Goal: Book appointment/travel/reservation

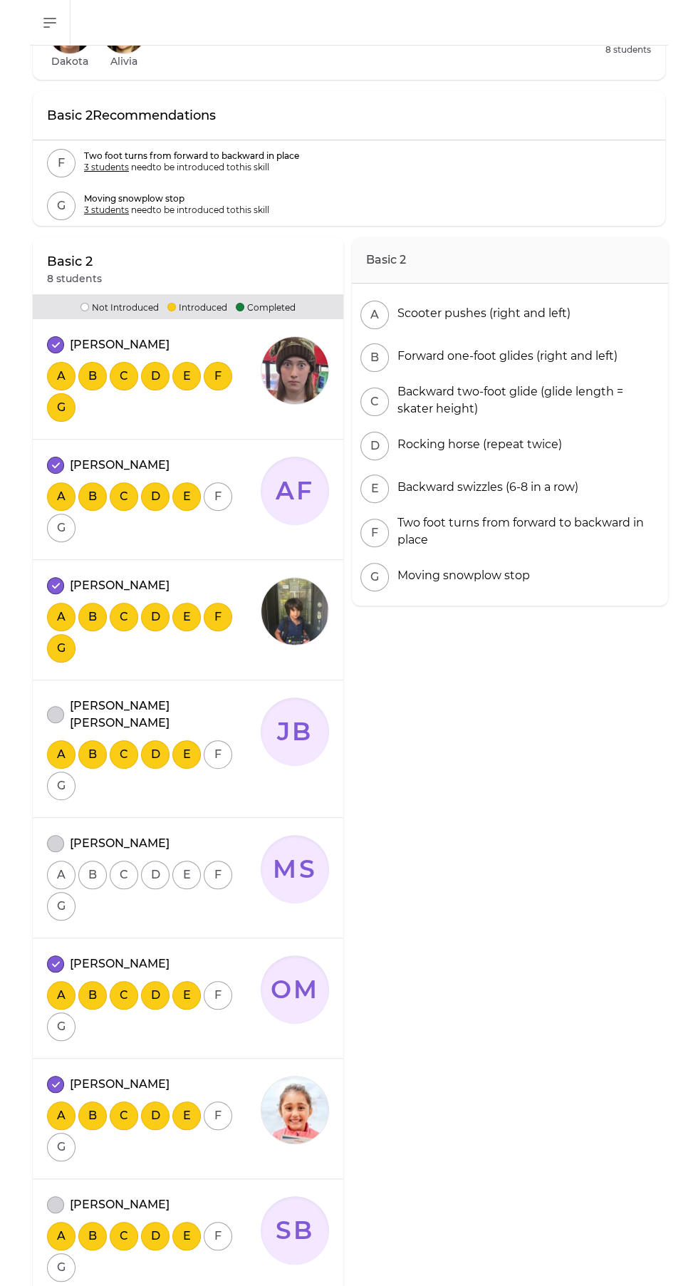
scroll to position [97, 0]
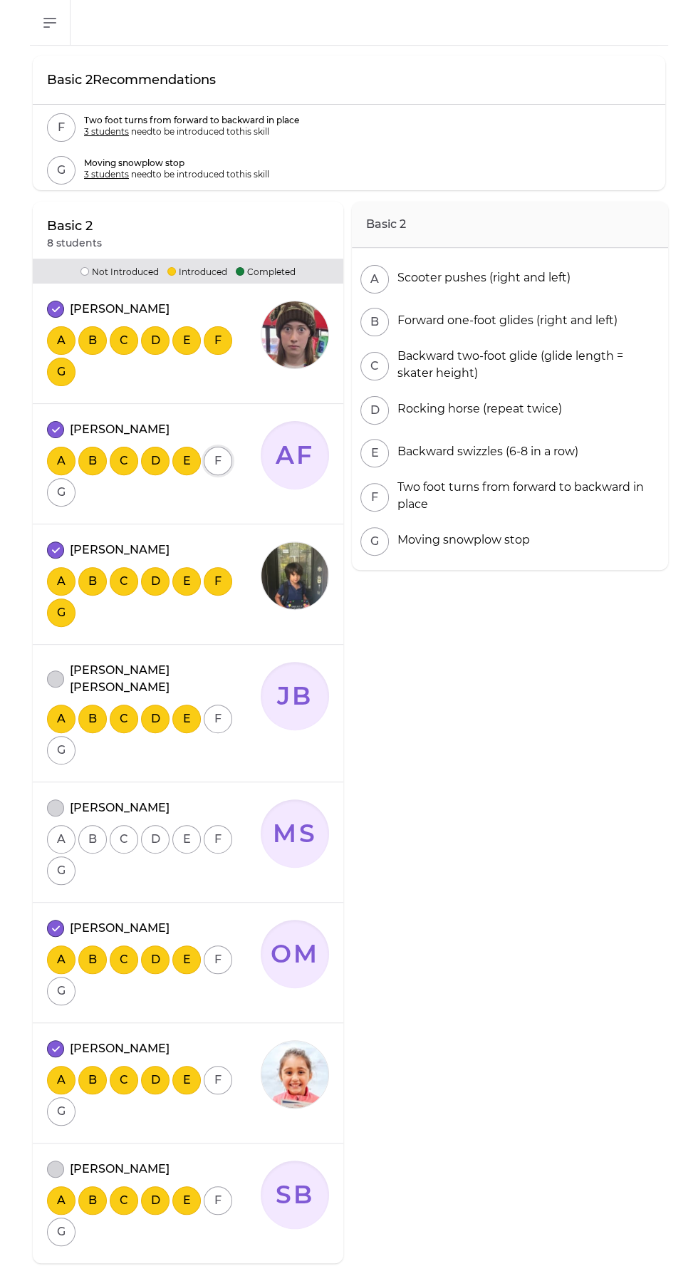
click at [217, 460] on button "F" at bounding box center [218, 461] width 29 height 29
click at [61, 492] on button "G" at bounding box center [61, 492] width 29 height 29
click at [217, 705] on button "F" at bounding box center [218, 719] width 29 height 29
click at [62, 736] on button "G" at bounding box center [61, 750] width 29 height 29
click at [217, 705] on button "F" at bounding box center [218, 719] width 29 height 29
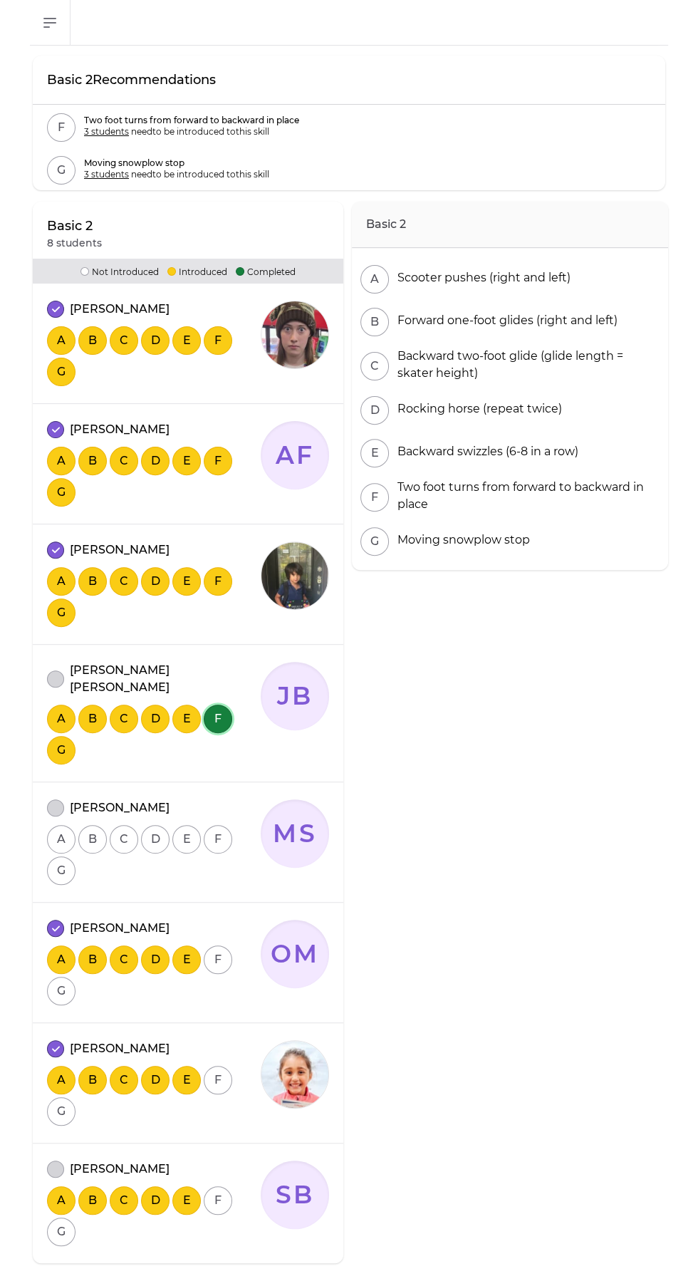
click at [217, 705] on button "F" at bounding box center [218, 719] width 29 height 29
click at [61, 736] on button "G" at bounding box center [61, 750] width 29 height 29
click at [217, 946] on button "F" at bounding box center [218, 960] width 29 height 29
click at [61, 980] on button "G" at bounding box center [61, 991] width 29 height 29
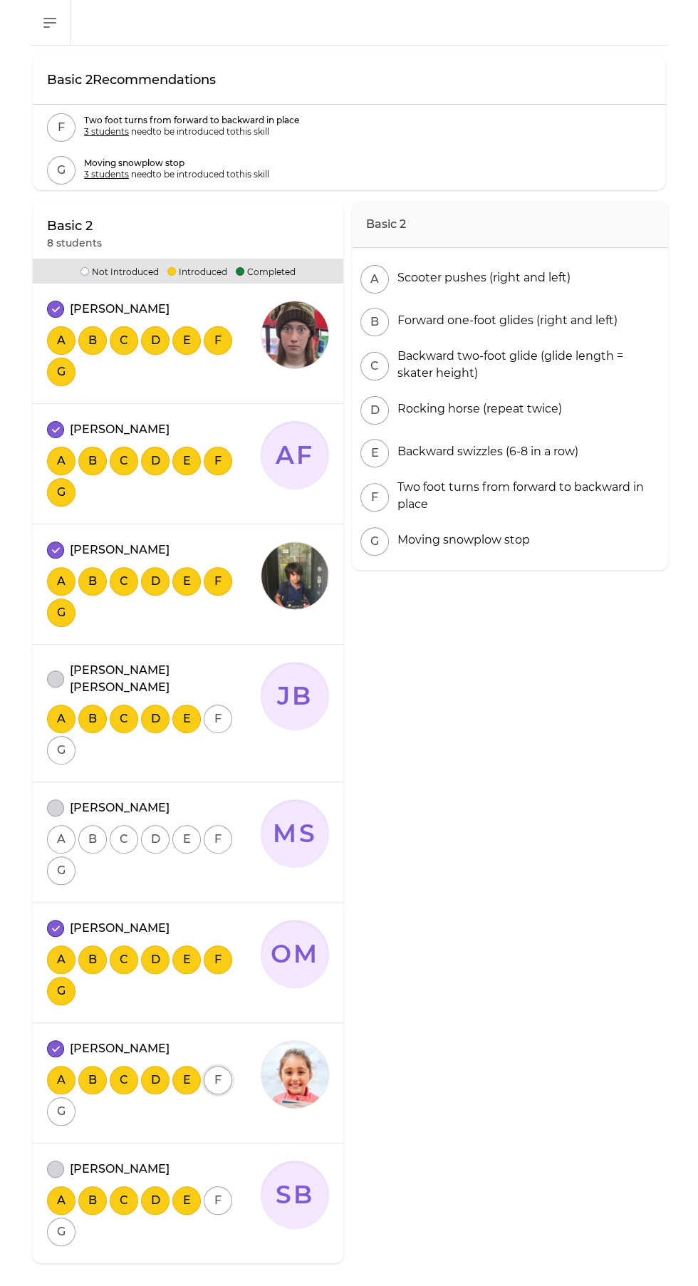
click at [215, 1066] on button "F" at bounding box center [218, 1080] width 29 height 29
click at [61, 1098] on button "G" at bounding box center [61, 1112] width 29 height 29
